Goal: Obtain resource: Download file/media

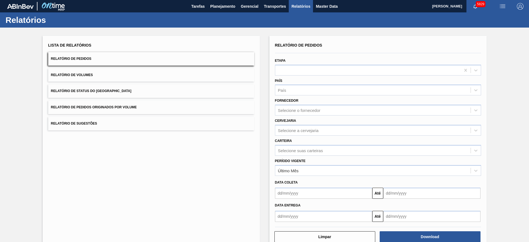
click at [100, 107] on span "Relatório de Pedidos Originados por Volume" at bounding box center [94, 107] width 86 height 4
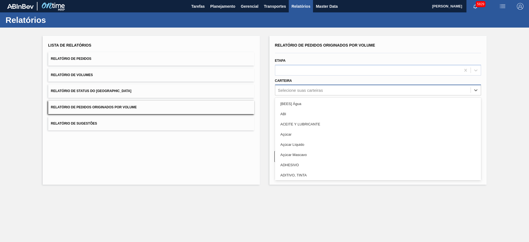
click at [316, 87] on div "Selecione suas carteiras" at bounding box center [372, 90] width 195 height 8
type input "garr"
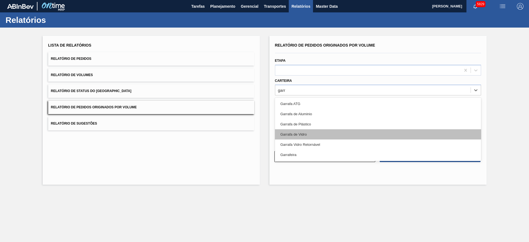
click at [316, 130] on div "Garrafa de Vidro" at bounding box center [378, 134] width 206 height 10
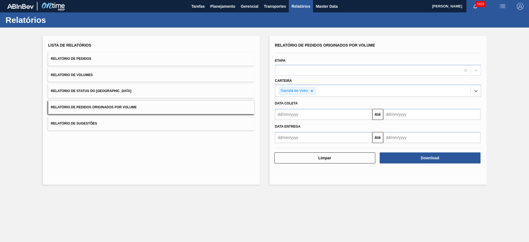
click at [309, 111] on input "text" at bounding box center [323, 114] width 97 height 11
drag, startPoint x: 281, startPoint y: 145, endPoint x: 285, endPoint y: 145, distance: 3.9
click at [281, 145] on div "28" at bounding box center [281, 145] width 7 height 7
type input "[DATE]"
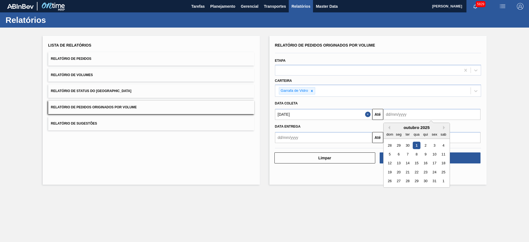
click at [433, 115] on input "text" at bounding box center [431, 114] width 97 height 11
click at [369, 115] on button "Close" at bounding box center [368, 114] width 7 height 11
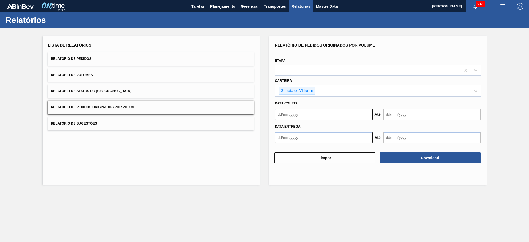
click at [343, 115] on input "text" at bounding box center [323, 114] width 97 height 11
click at [282, 126] on div "outubro 2025" at bounding box center [308, 127] width 66 height 5
click at [280, 128] on button "Previous Month" at bounding box center [280, 128] width 4 height 4
click at [292, 146] on div "1" at bounding box center [289, 145] width 7 height 7
type input "[DATE]"
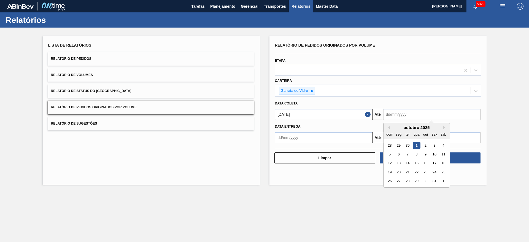
click at [399, 113] on input "text" at bounding box center [431, 114] width 97 height 11
click at [409, 144] on div "30" at bounding box center [406, 145] width 7 height 7
type input "[DATE]"
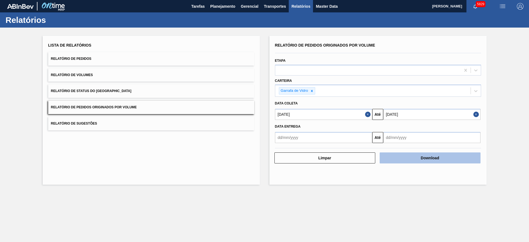
click at [409, 157] on button "Download" at bounding box center [429, 157] width 101 height 11
